Goal: Register for event/course

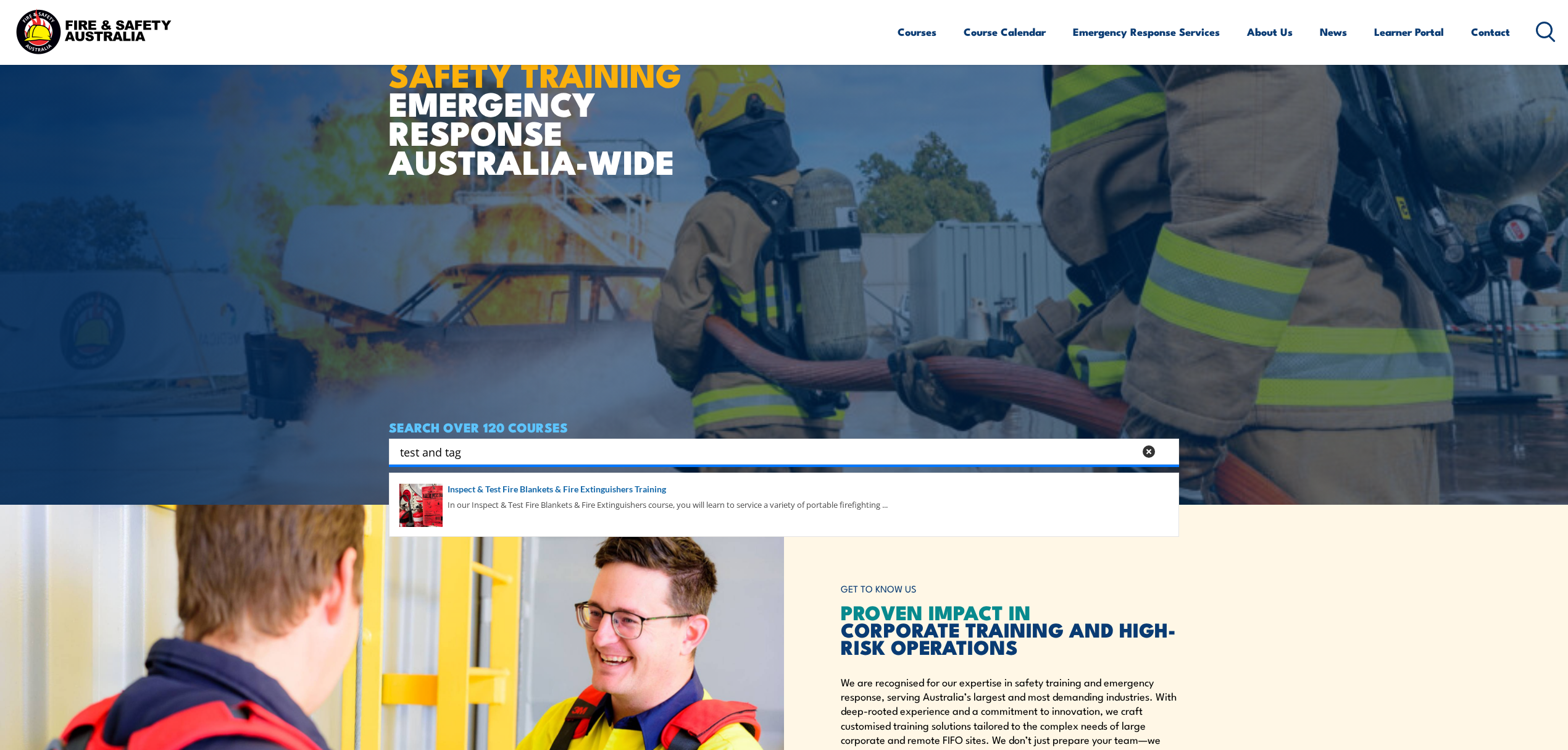
scroll to position [247, 0]
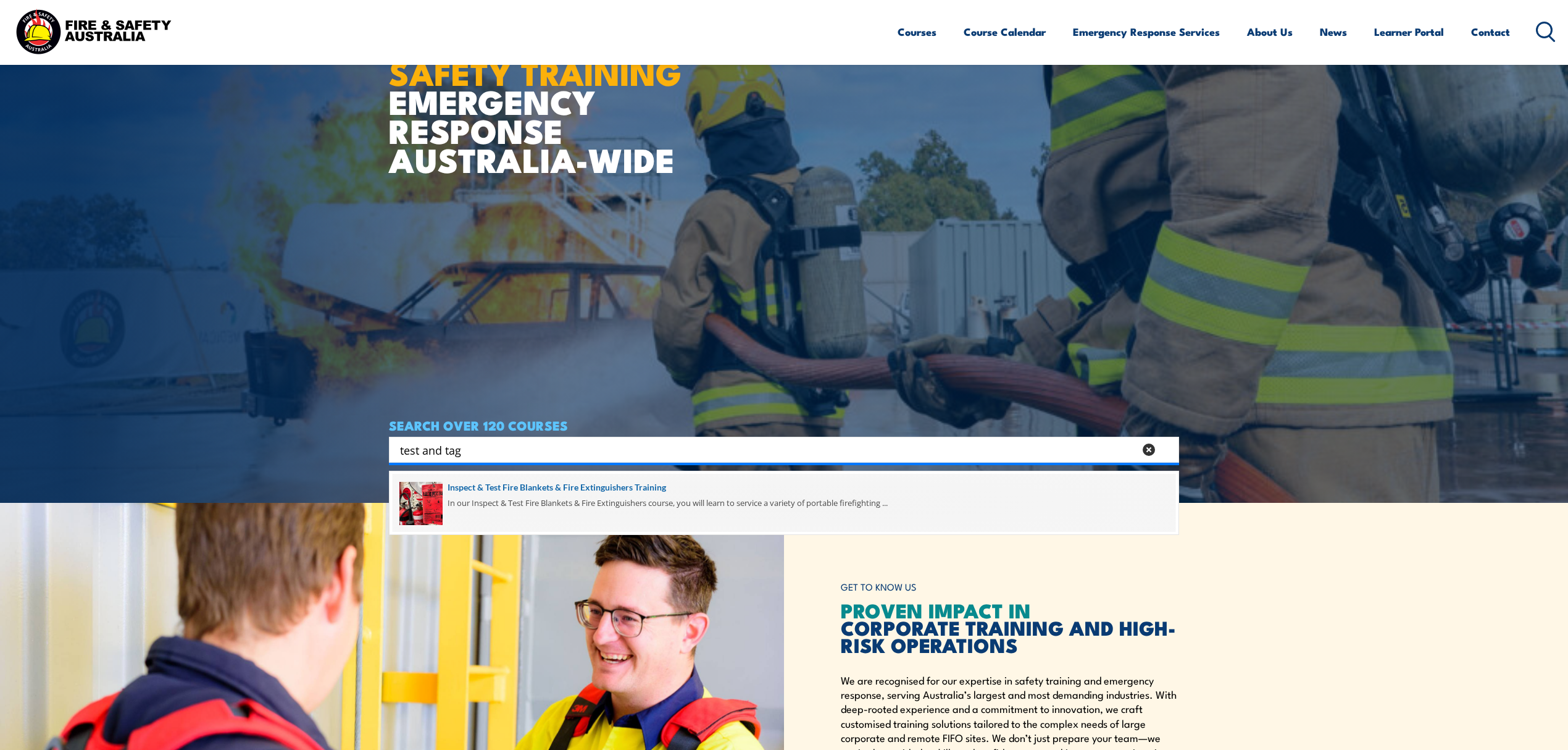
type input "test and tag"
click at [537, 490] on span at bounding box center [784, 502] width 783 height 58
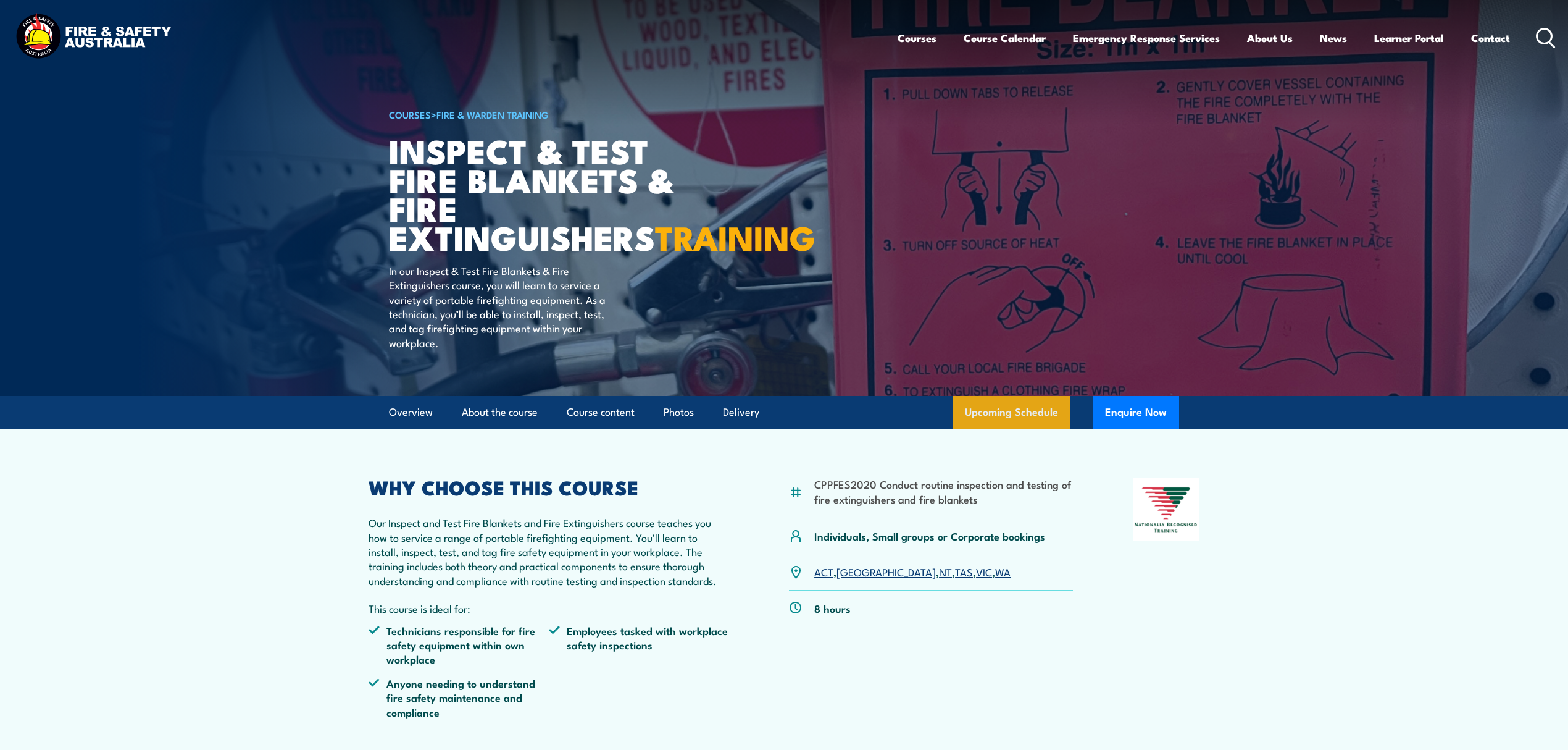
click at [1024, 429] on link "Upcoming Schedule" at bounding box center [1011, 412] width 118 height 33
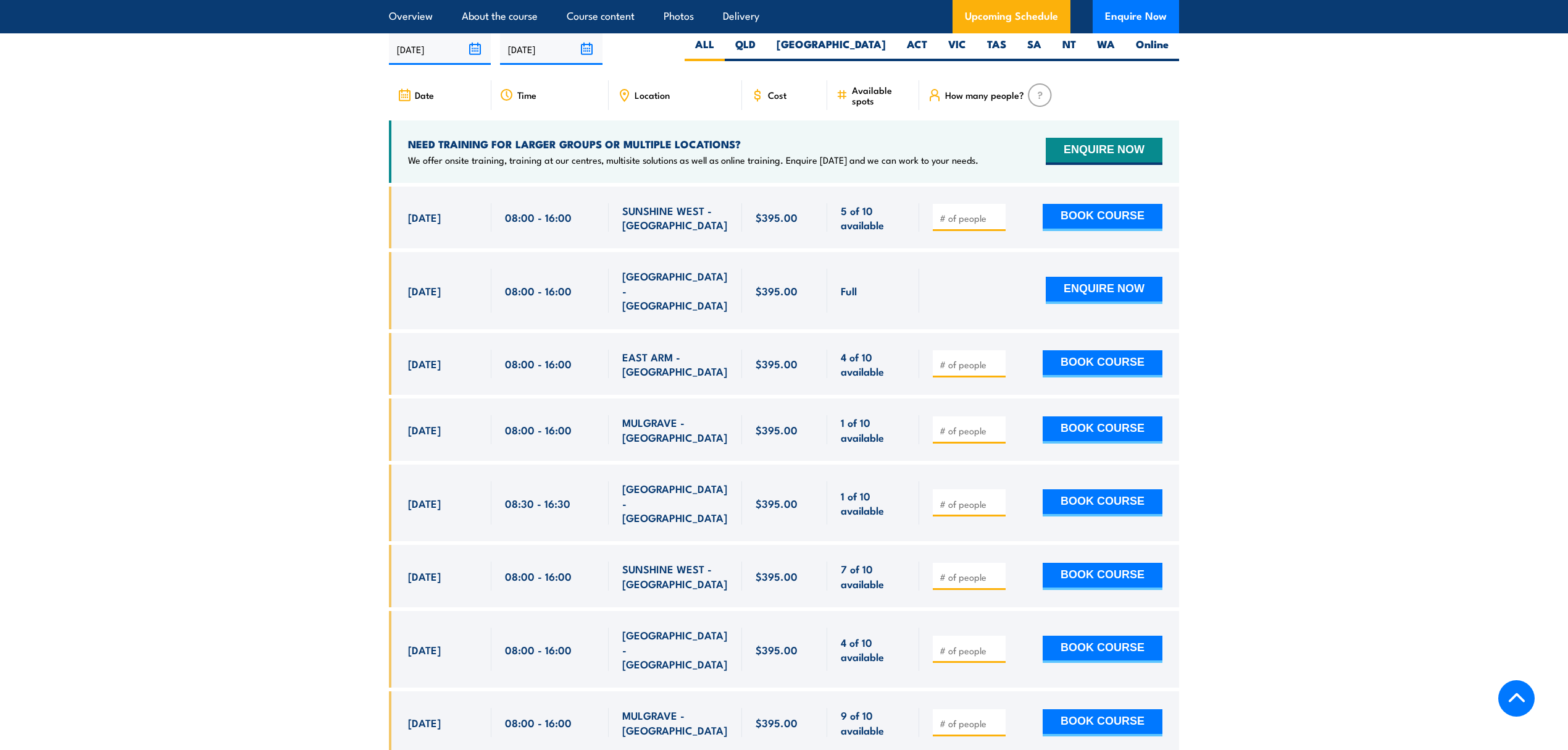
scroll to position [2212, 0]
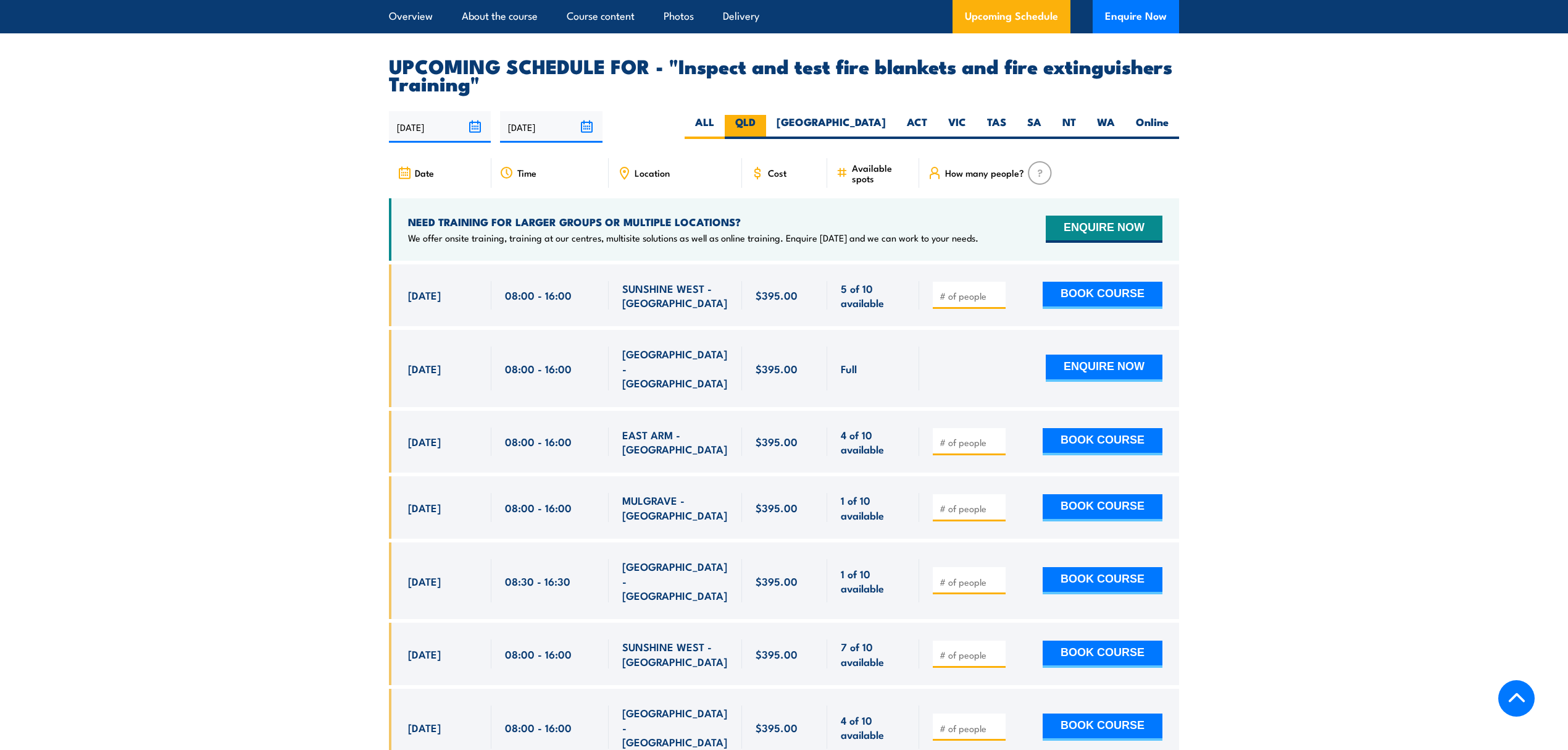
click at [766, 139] on label "QLD" at bounding box center [745, 126] width 42 height 24
click at [763, 123] on input "QLD" at bounding box center [759, 118] width 8 height 8
radio input "true"
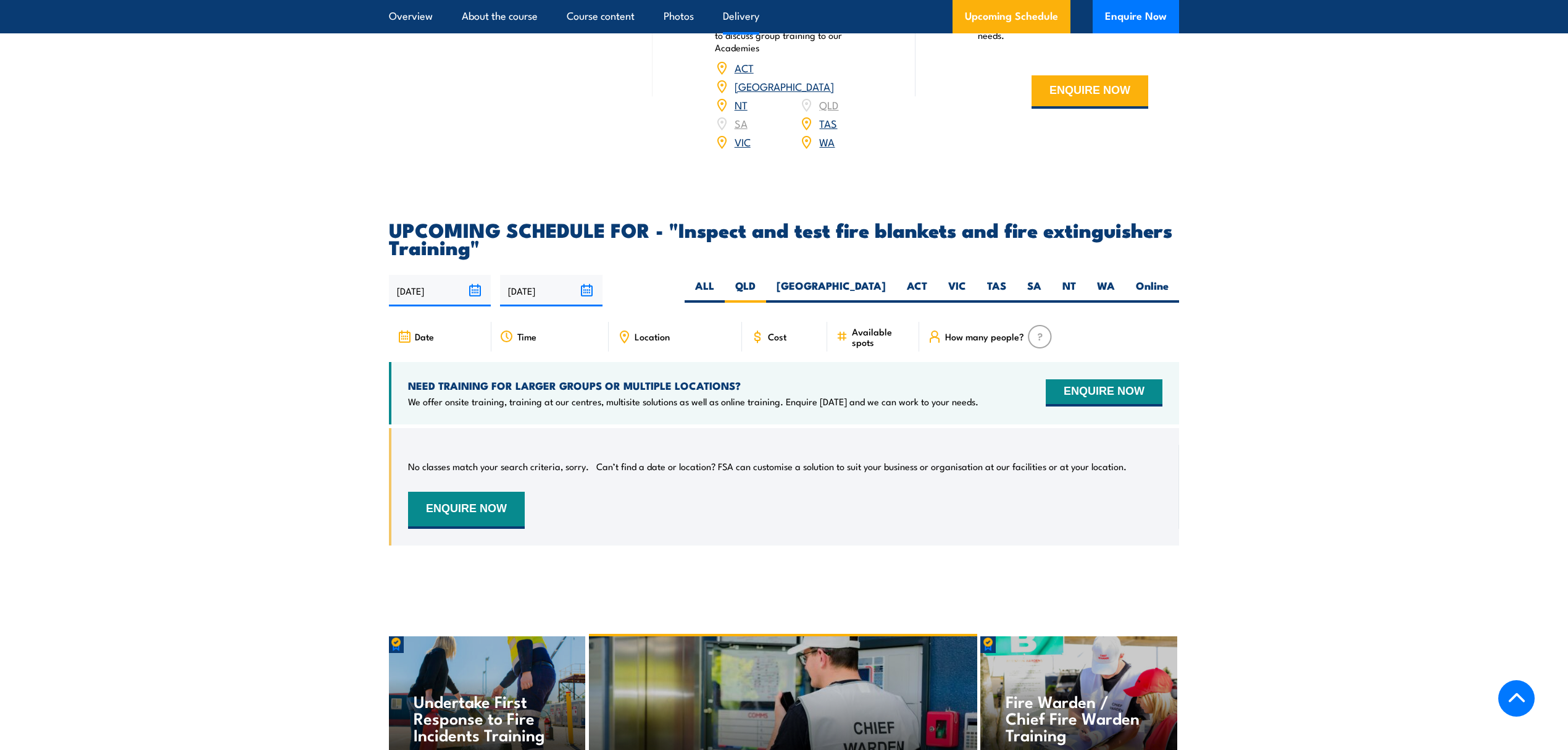
scroll to position [2048, 0]
click at [725, 303] on label "ALL" at bounding box center [704, 291] width 40 height 24
click at [723, 287] on input "ALL" at bounding box center [717, 283] width 8 height 8
radio input "true"
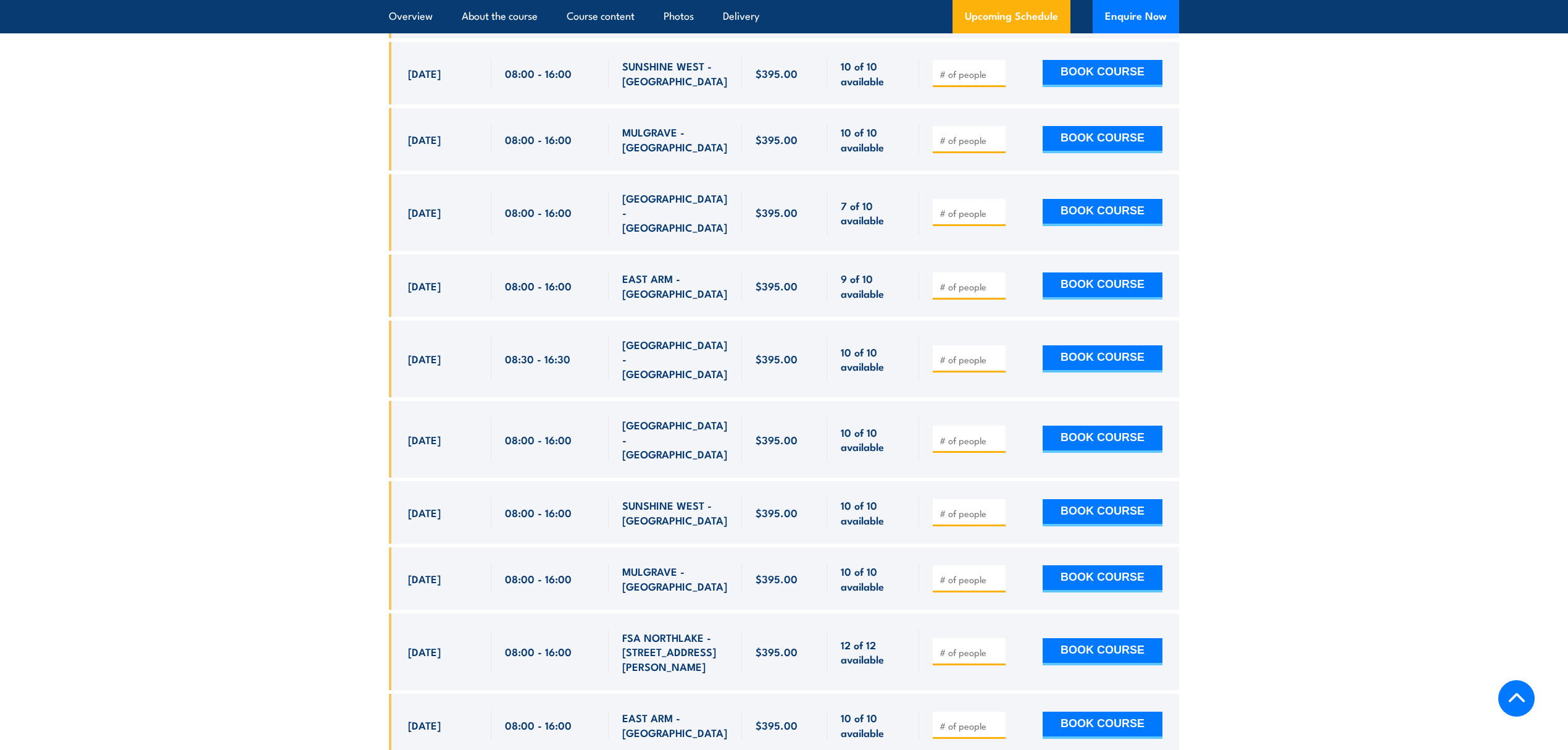
scroll to position [3283, 0]
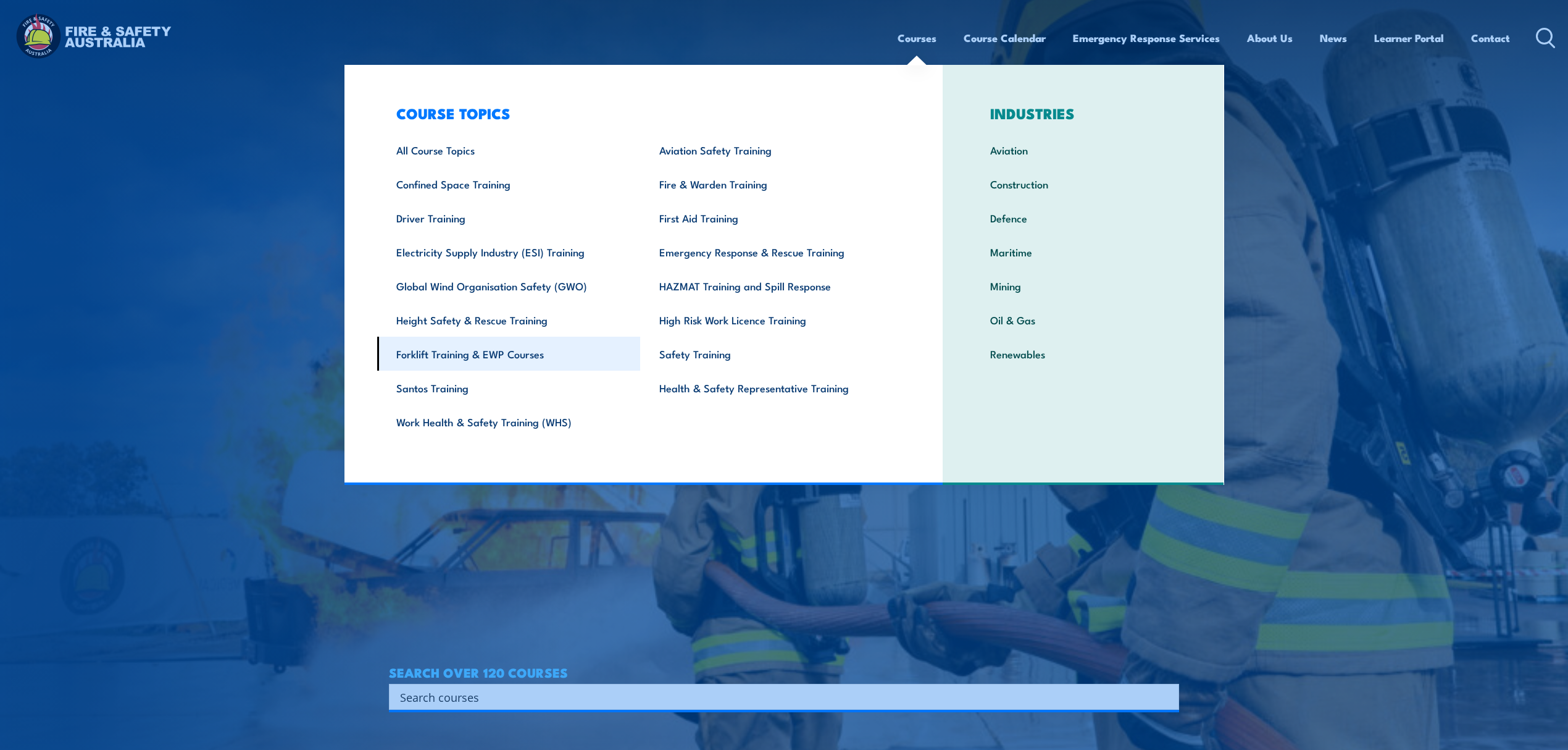
click at [536, 351] on link "Forklift Training & EWP Courses" at bounding box center [509, 354] width 264 height 34
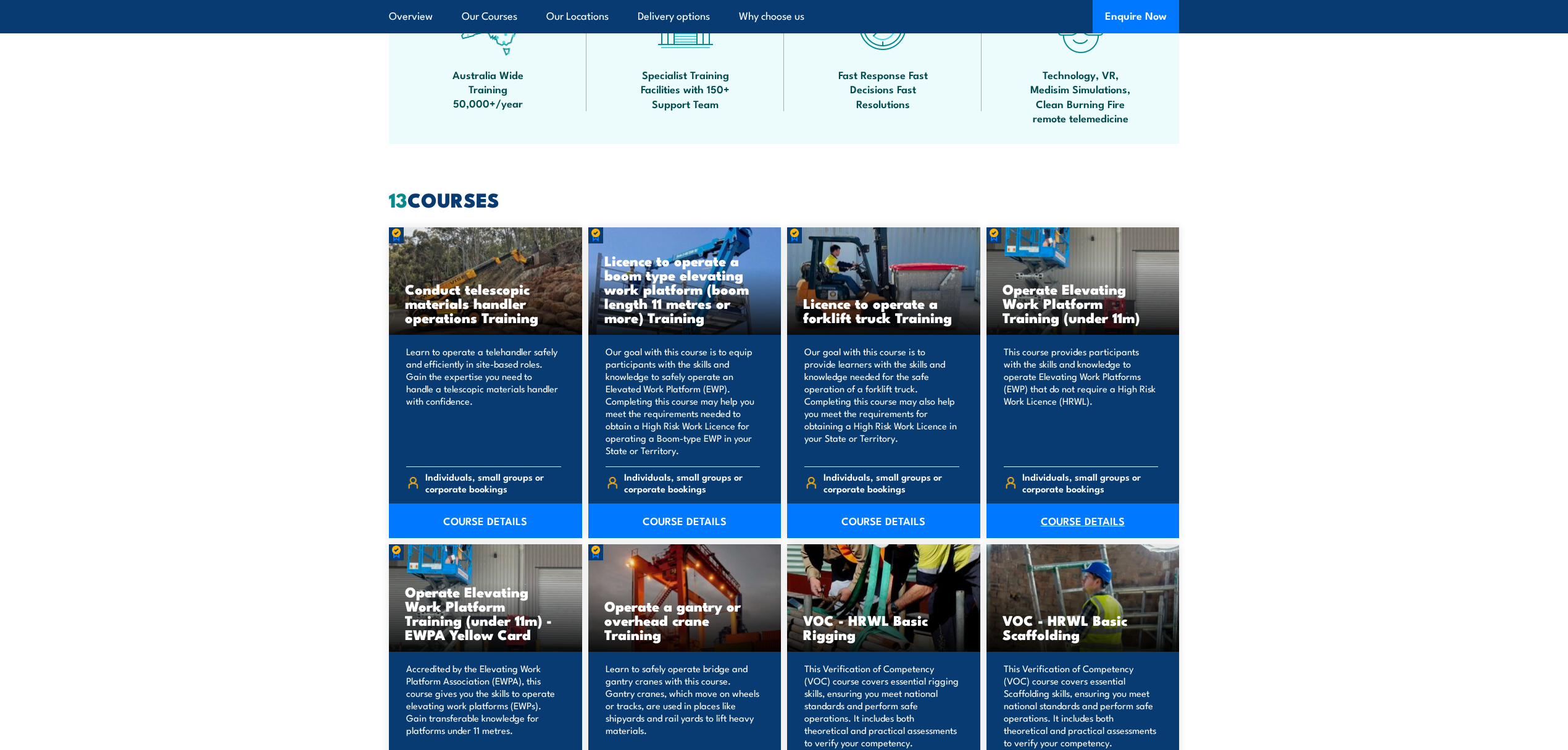
click at [1102, 517] on link "COURSE DETAILS" at bounding box center [1083, 520] width 193 height 35
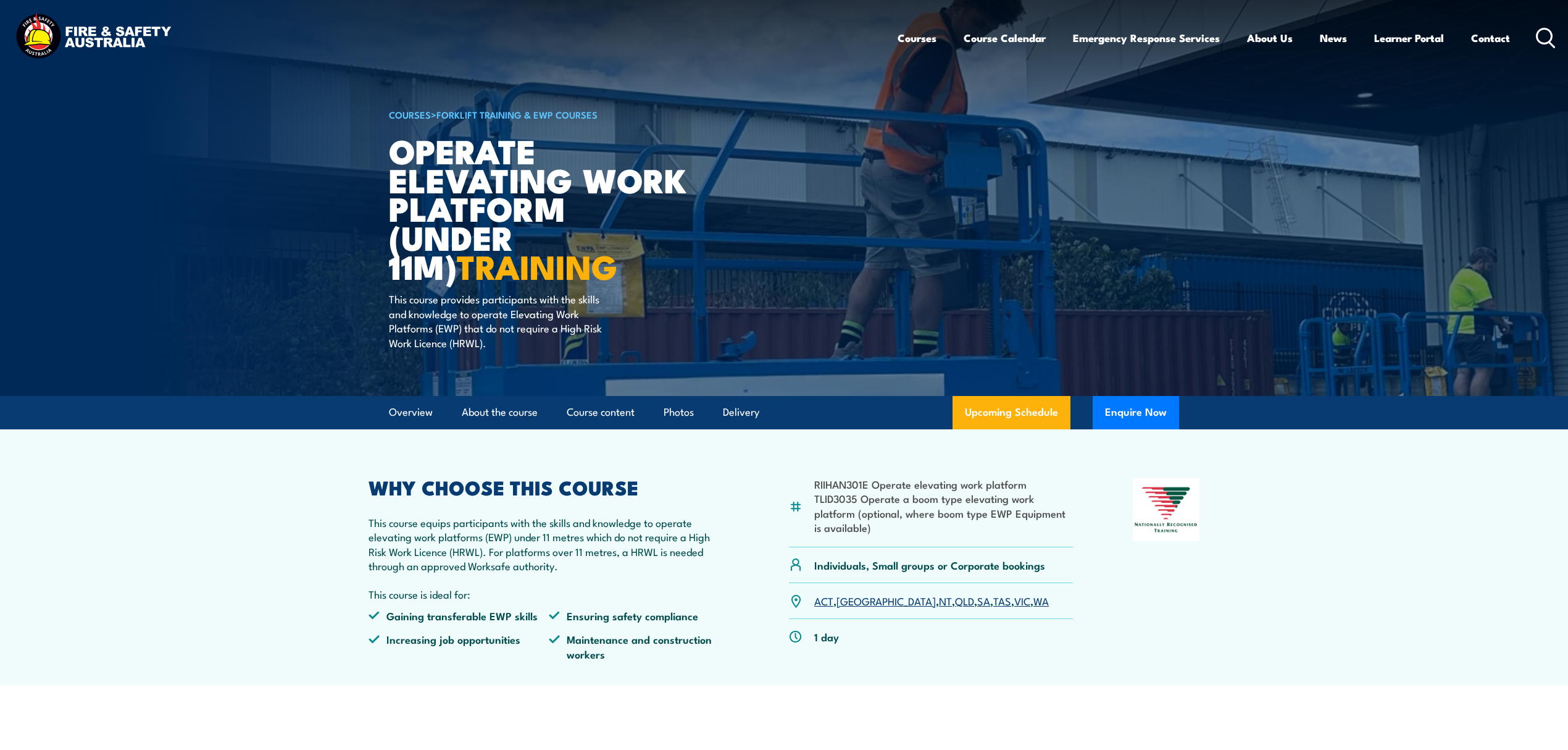
click at [1539, 44] on icon at bounding box center [1545, 38] width 20 height 20
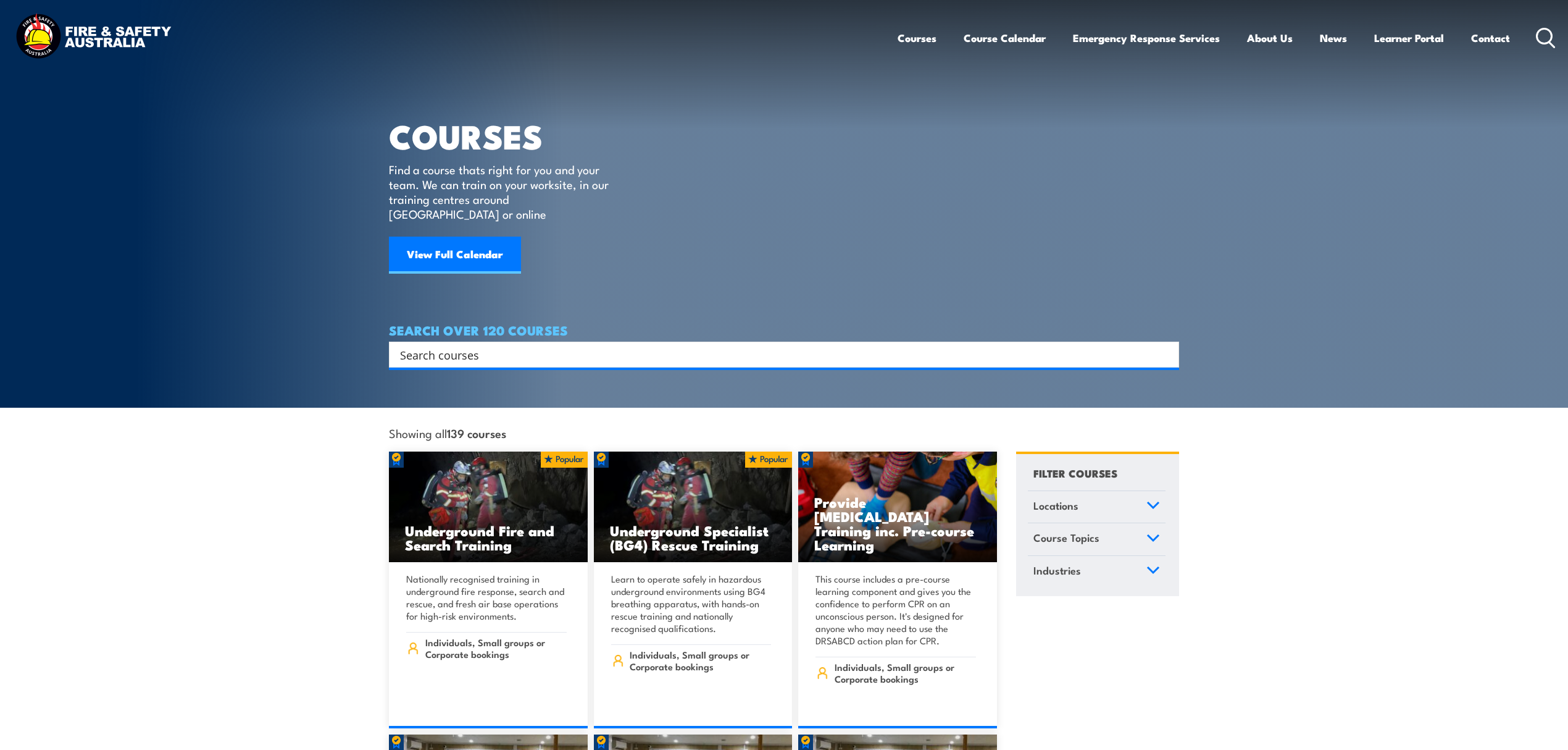
click at [544, 345] on input "Search input" at bounding box center [776, 355] width 752 height 19
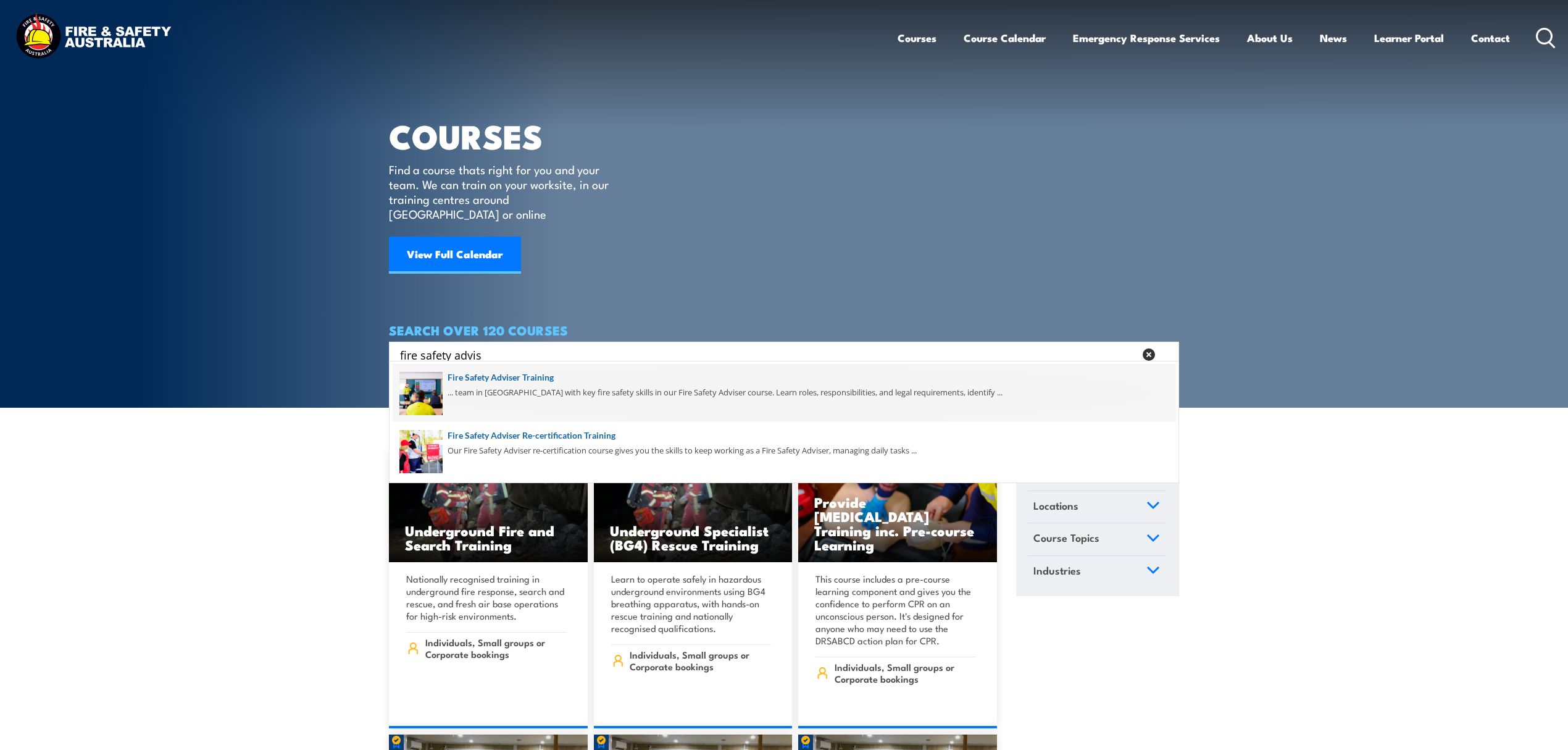
type input "fire safety advis"
click at [564, 378] on span at bounding box center [784, 393] width 783 height 58
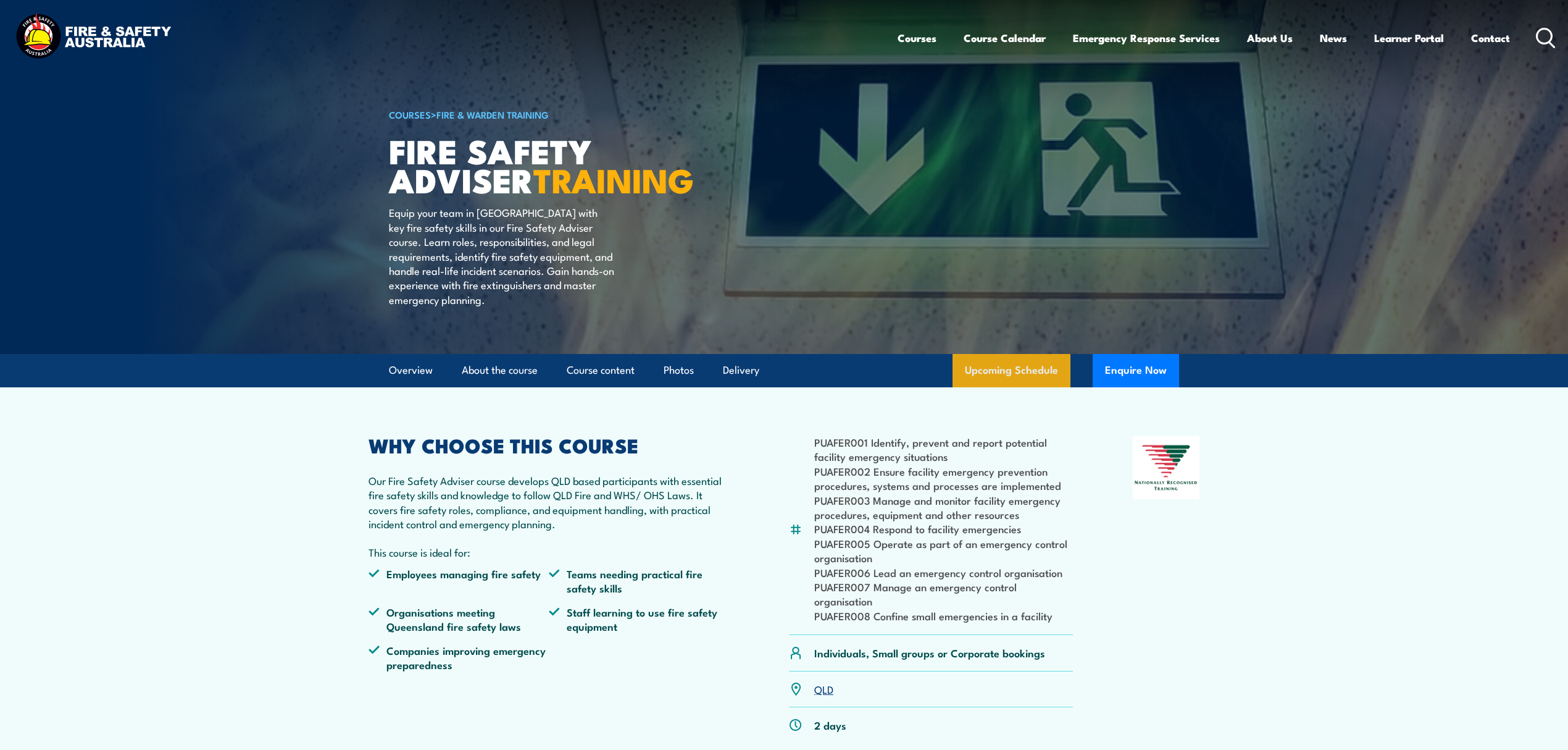
click at [1048, 387] on link "Upcoming Schedule" at bounding box center [1011, 370] width 118 height 33
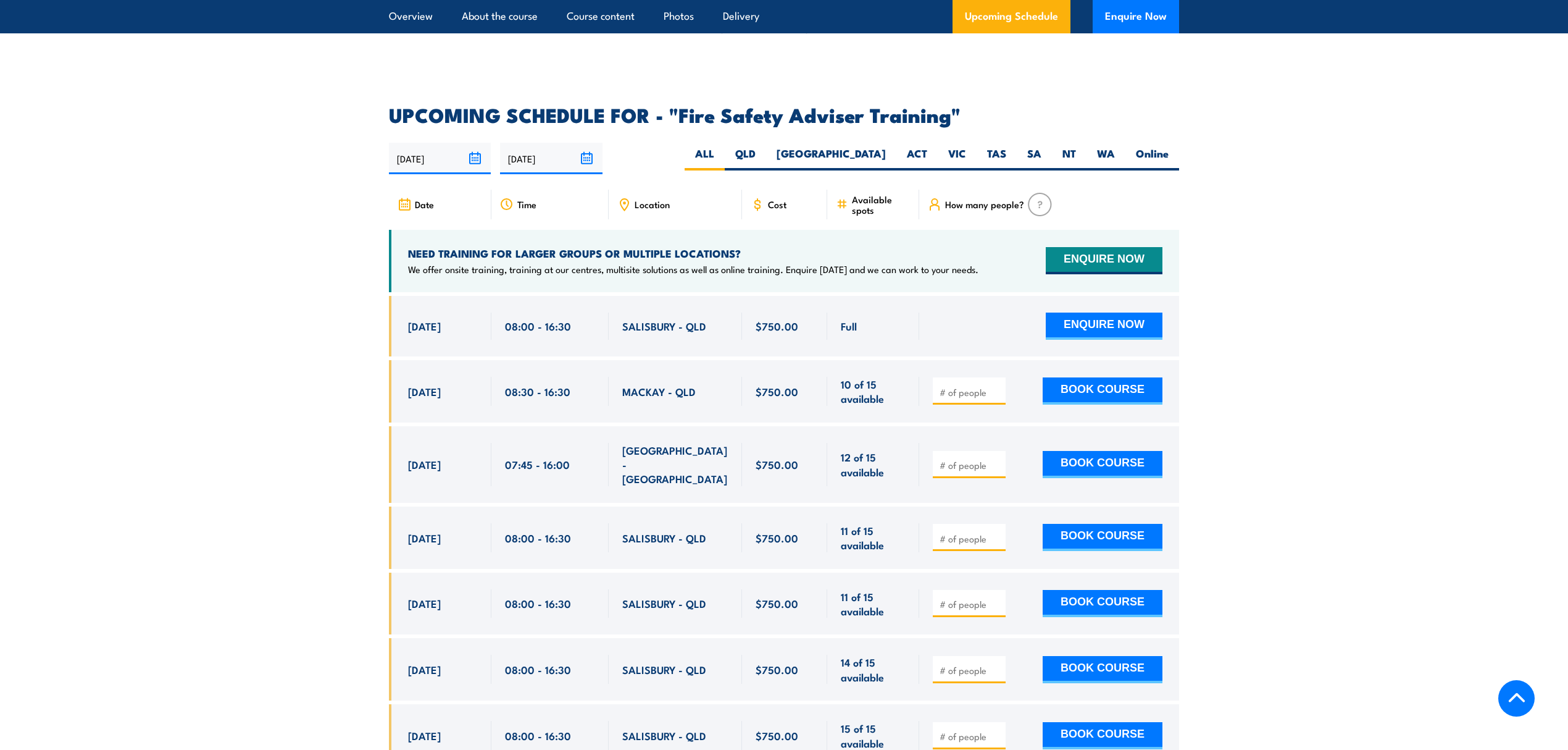
scroll to position [2021, 0]
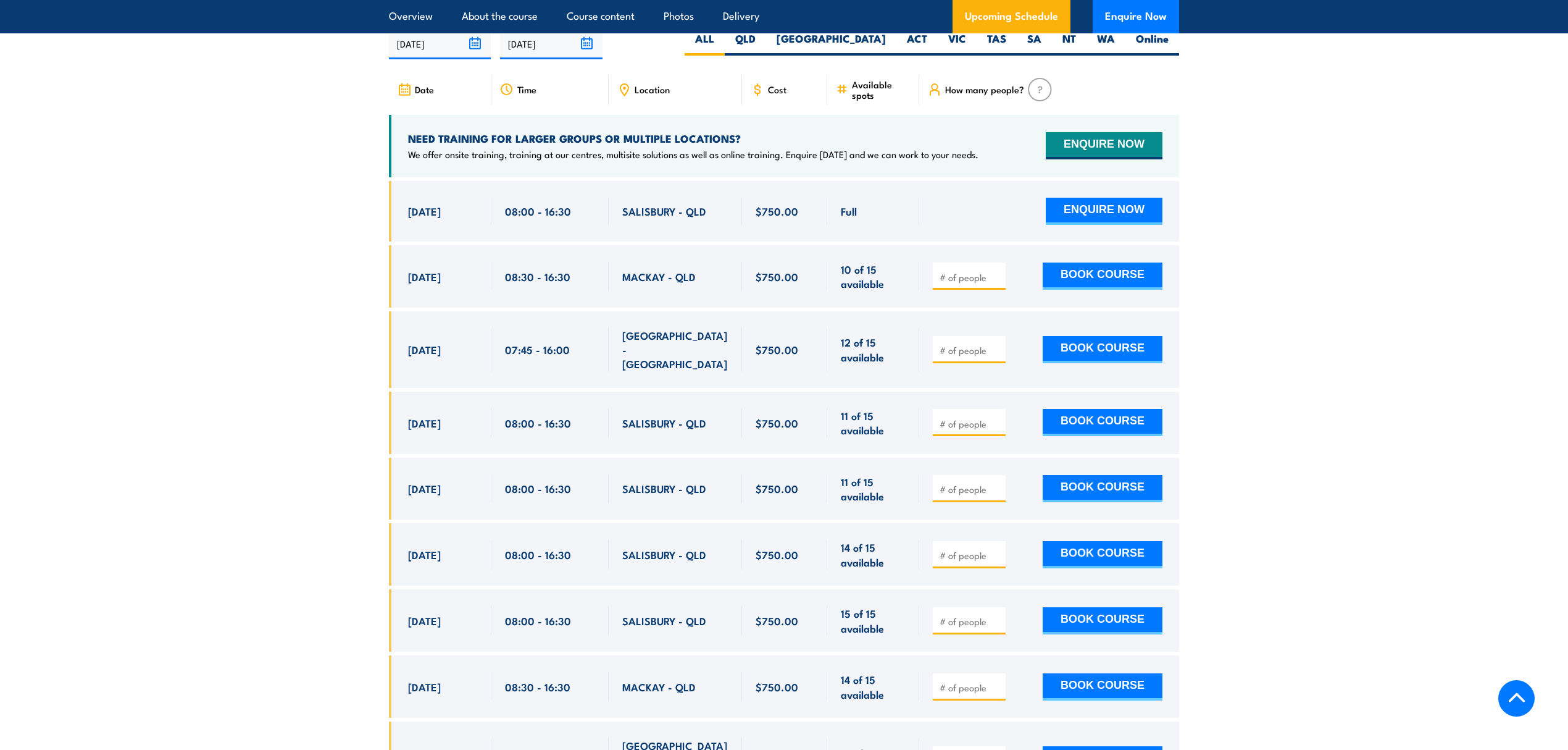
drag, startPoint x: 729, startPoint y: 212, endPoint x: 396, endPoint y: 232, distance: 333.6
click at [396, 232] on div "15 Sep, 2025, 08:00 - 08:00" at bounding box center [784, 210] width 790 height 60
click at [625, 225] on div "SALISBURY - QLD" at bounding box center [675, 211] width 106 height 27
drag, startPoint x: 407, startPoint y: 411, endPoint x: 711, endPoint y: 428, distance: 304.5
click at [711, 428] on div "2 Oct, 2025, 08:00 - 08:00" at bounding box center [784, 423] width 790 height 63
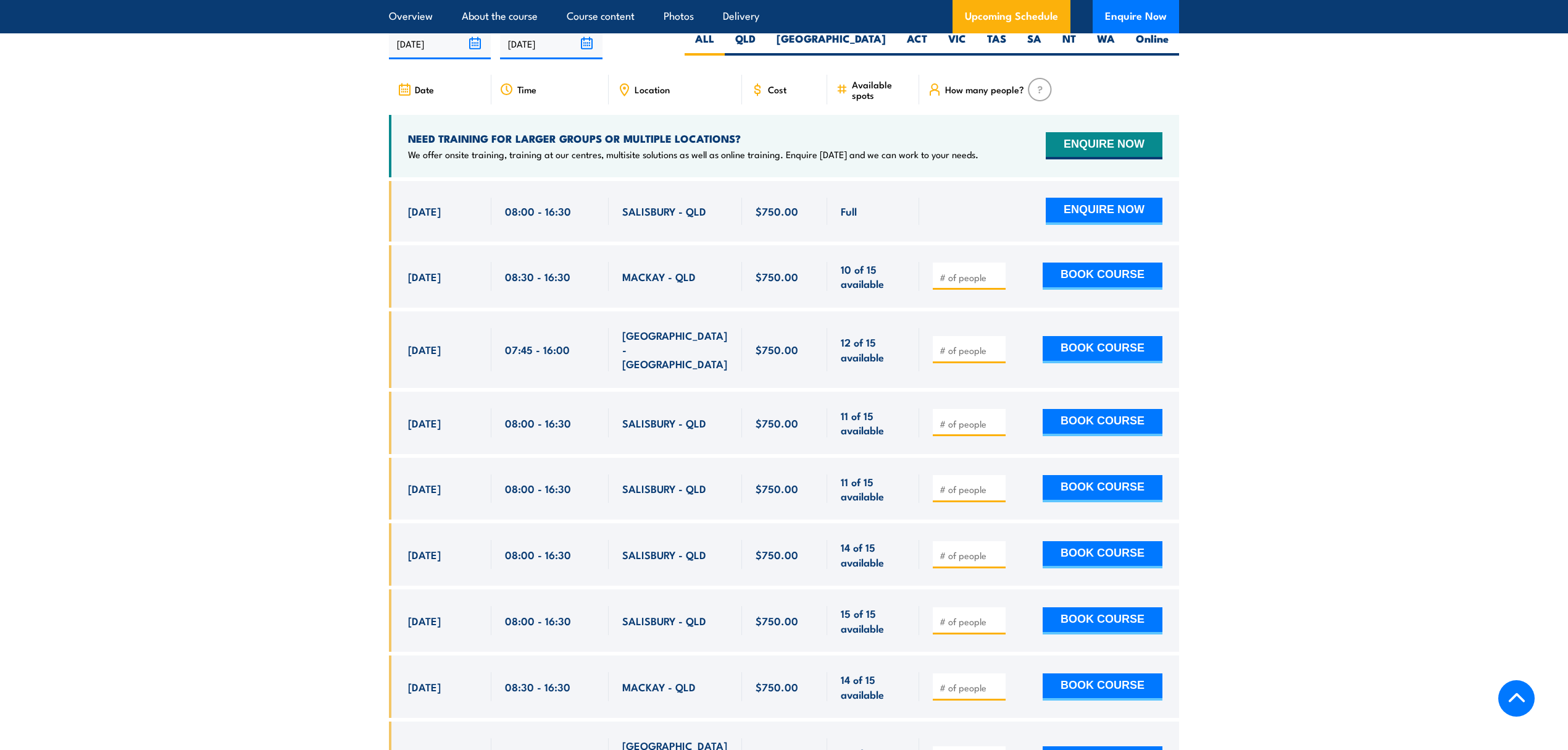
click at [723, 367] on div "ROCKHAMPTON - QLD" at bounding box center [675, 350] width 133 height 76
